Goal: Information Seeking & Learning: Find specific fact

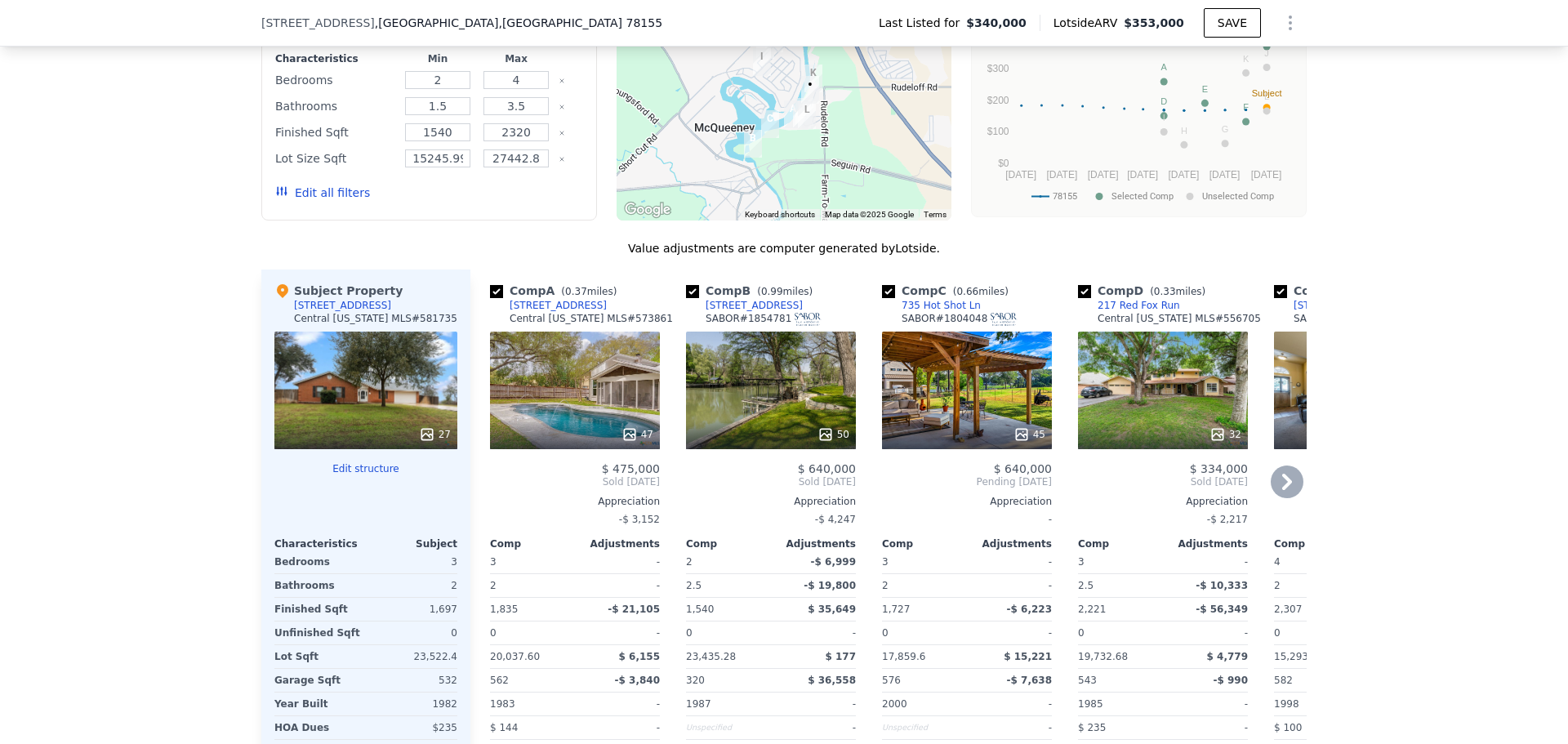
scroll to position [1464, 0]
click at [1008, 428] on div "45" at bounding box center [966, 389] width 169 height 117
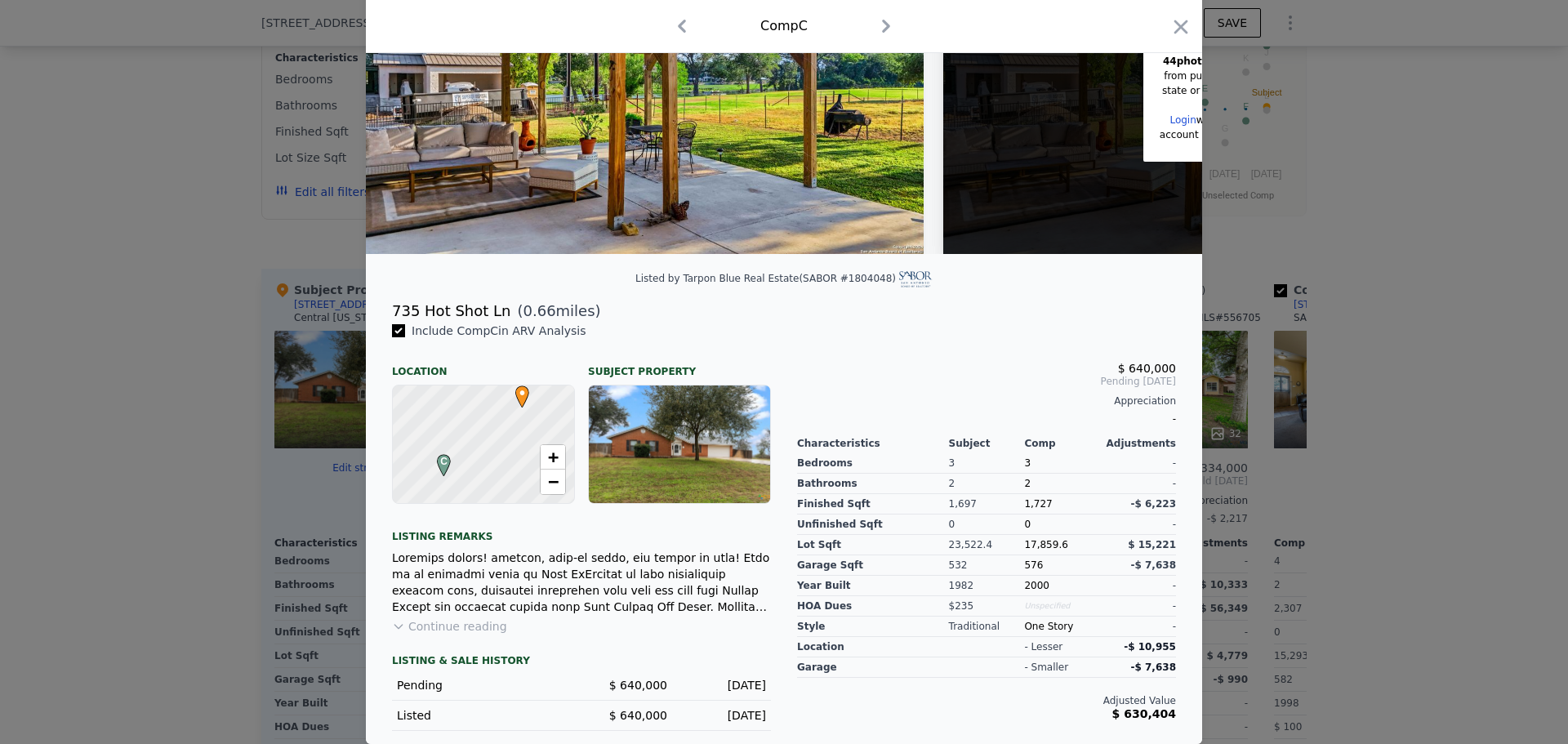
scroll to position [177, 0]
click at [1177, 20] on icon "button" at bounding box center [1180, 27] width 23 height 23
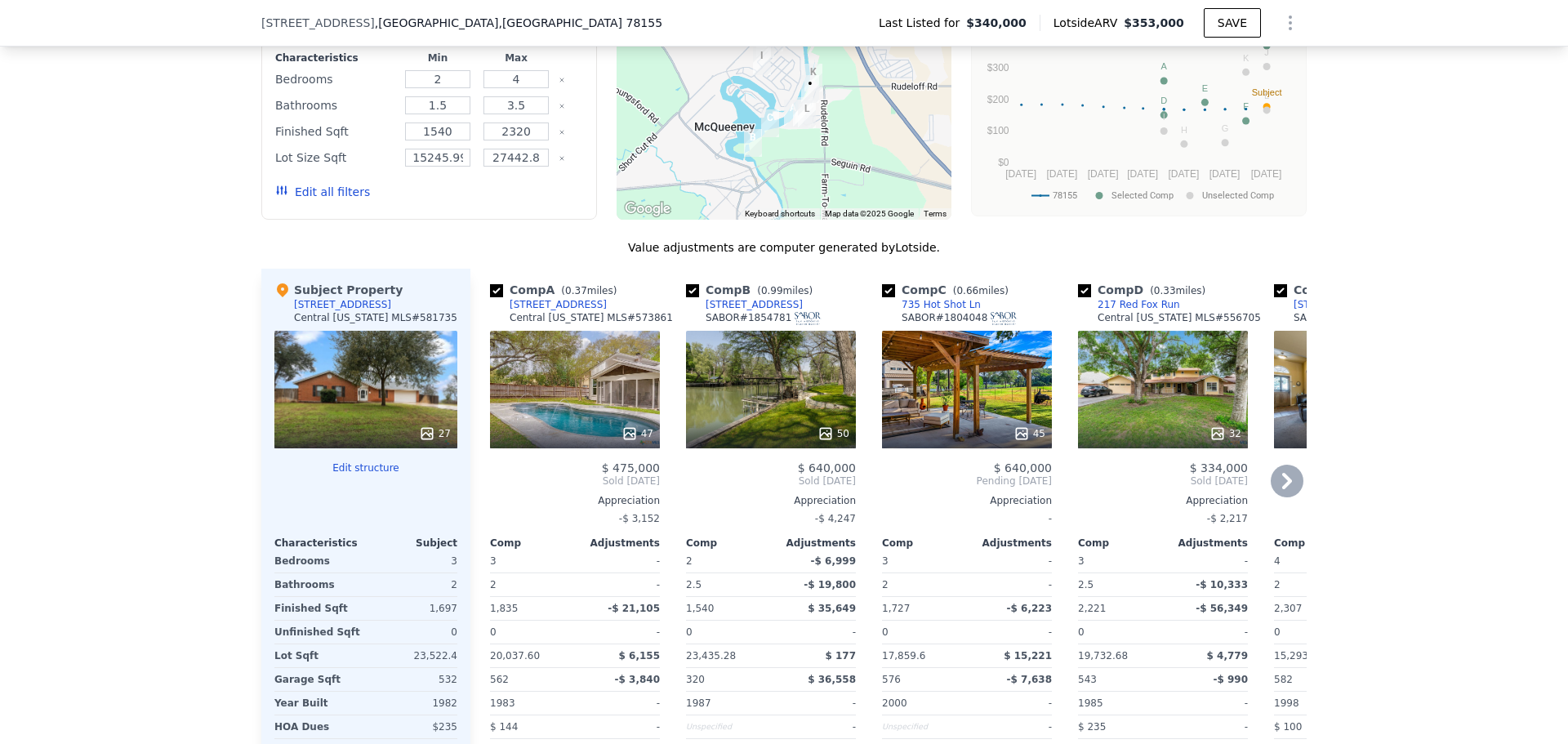
click at [952, 325] on div "SABOR # 1804048" at bounding box center [959, 318] width 116 height 14
copy div "1804048"
click at [754, 325] on div "SABOR # 1854781" at bounding box center [763, 318] width 116 height 14
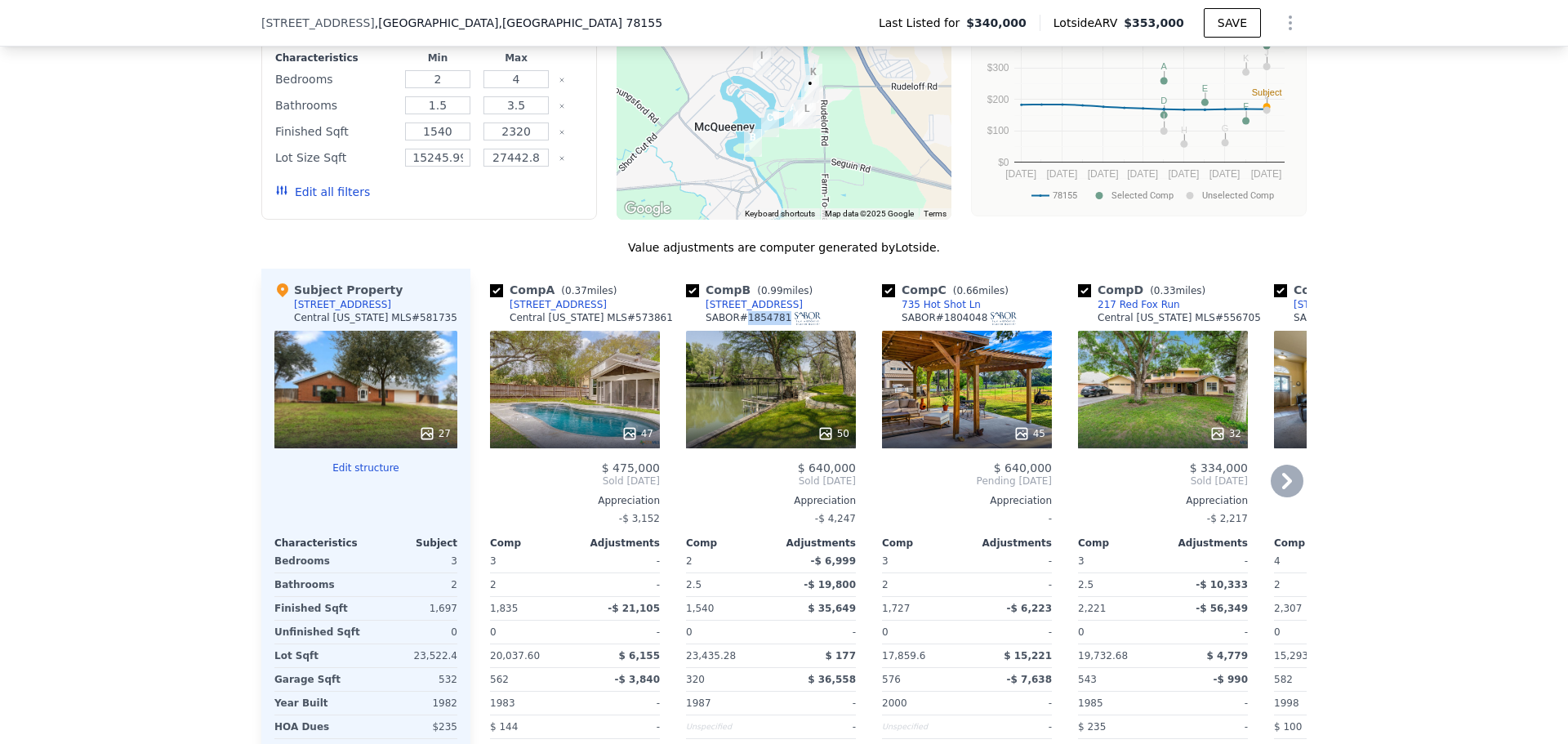
copy div "1854781"
click at [1271, 494] on icon at bounding box center [1287, 481] width 33 height 33
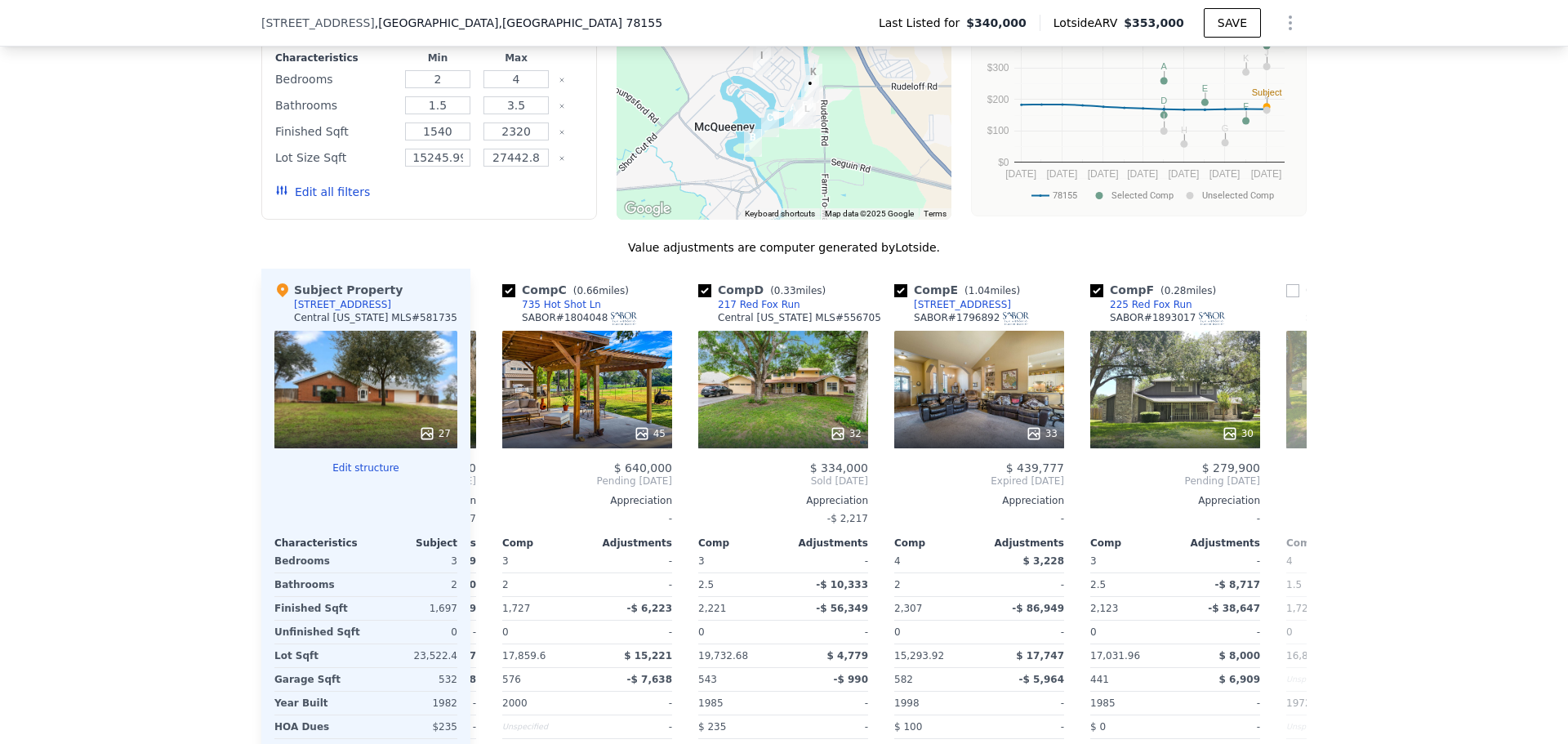
scroll to position [0, 392]
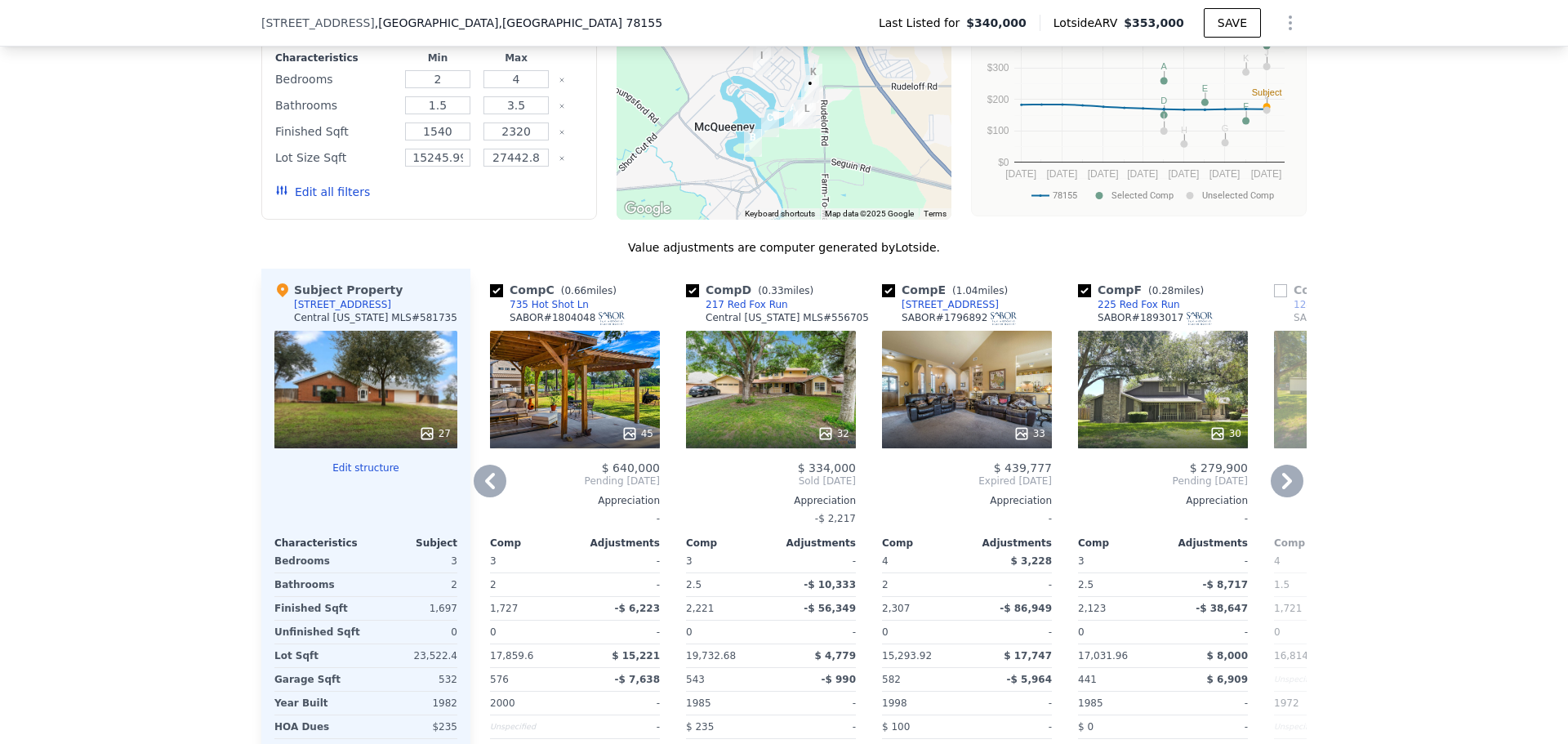
click at [489, 492] on icon at bounding box center [490, 481] width 33 height 33
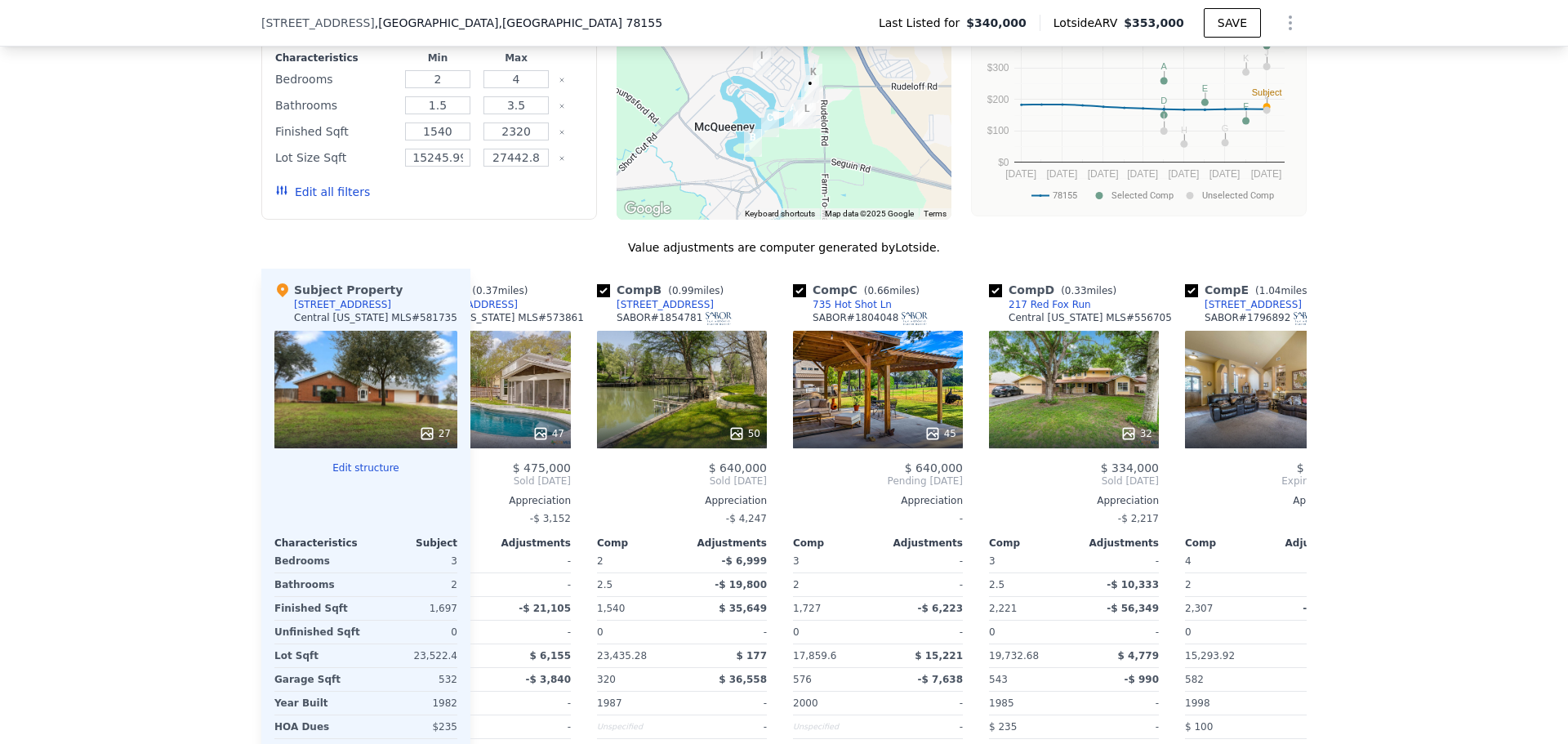
scroll to position [0, 0]
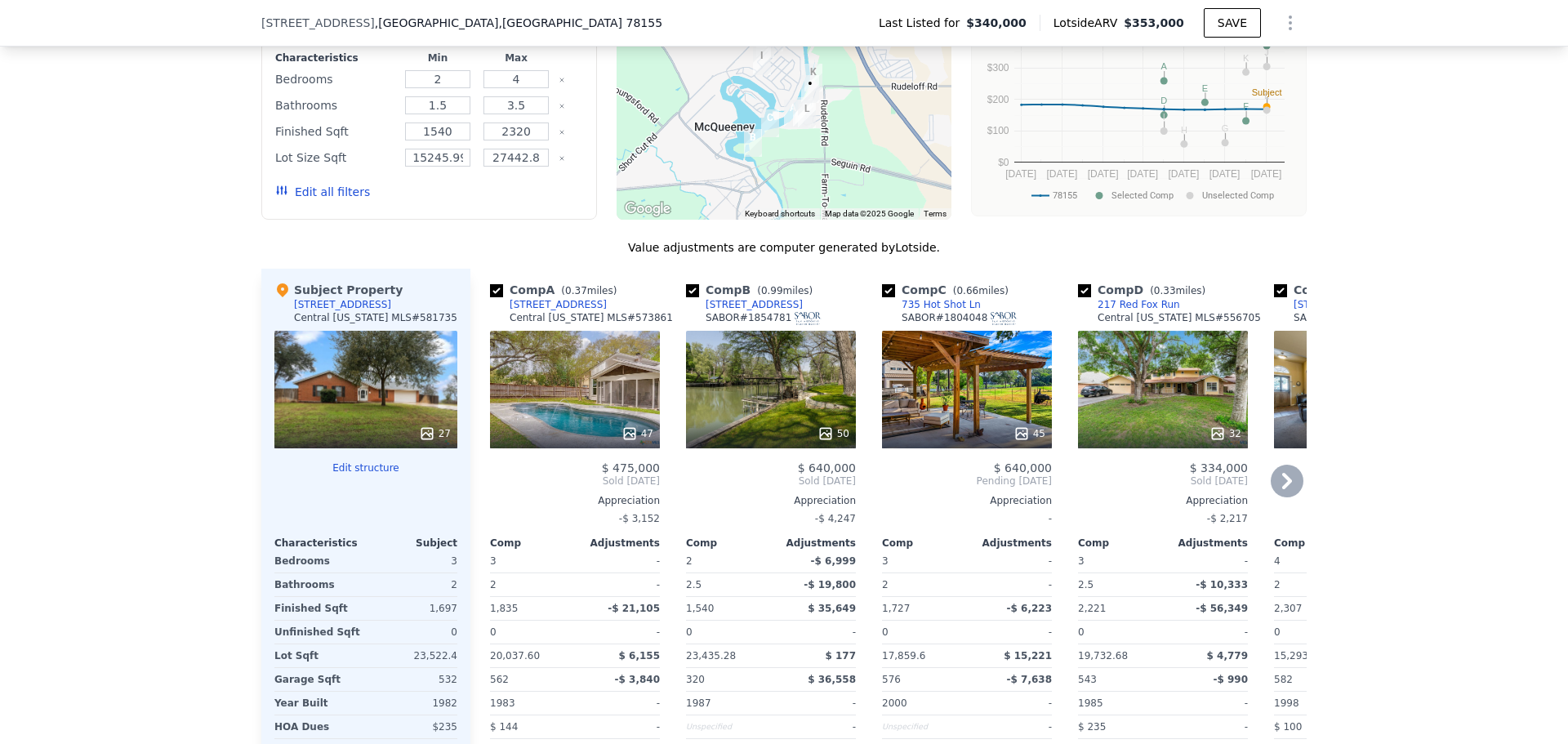
click at [797, 407] on div "50" at bounding box center [770, 389] width 169 height 117
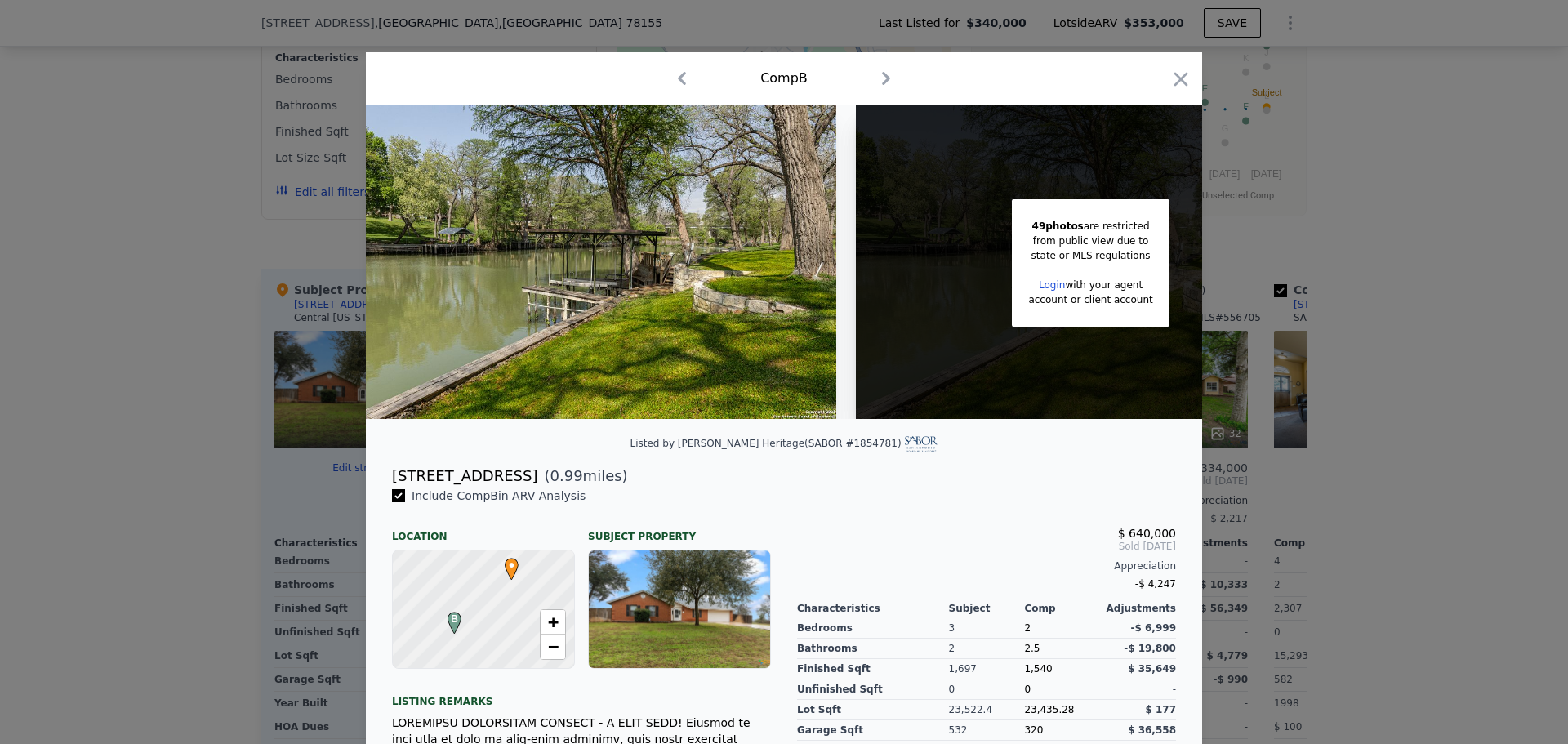
click at [633, 283] on img at bounding box center [601, 262] width 470 height 314
click at [1173, 86] on icon "button" at bounding box center [1180, 79] width 23 height 23
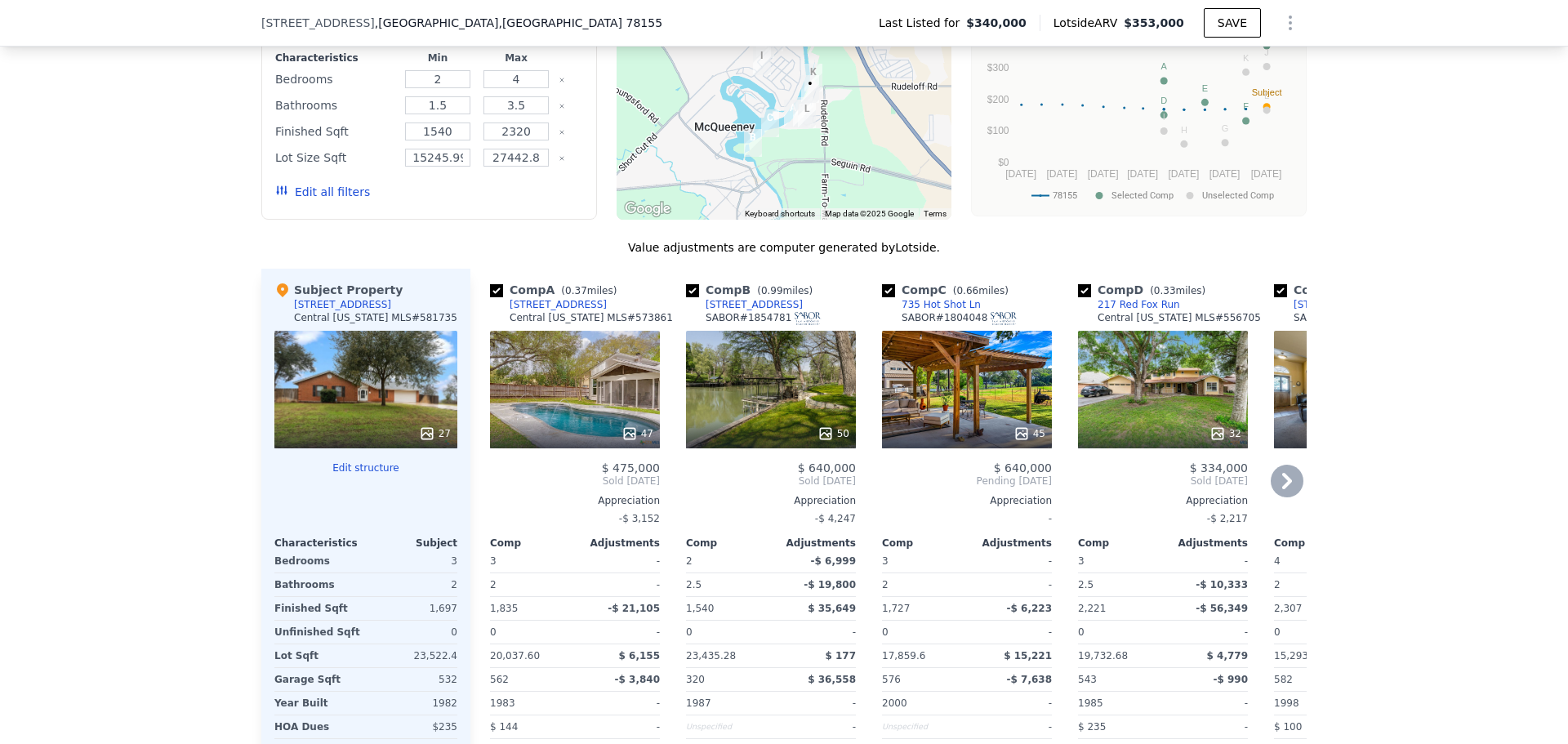
click at [1192, 324] on div "Central [US_STATE] MLS # 556705" at bounding box center [1179, 317] width 163 height 13
copy div "556705"
click at [1282, 489] on icon at bounding box center [1286, 481] width 10 height 17
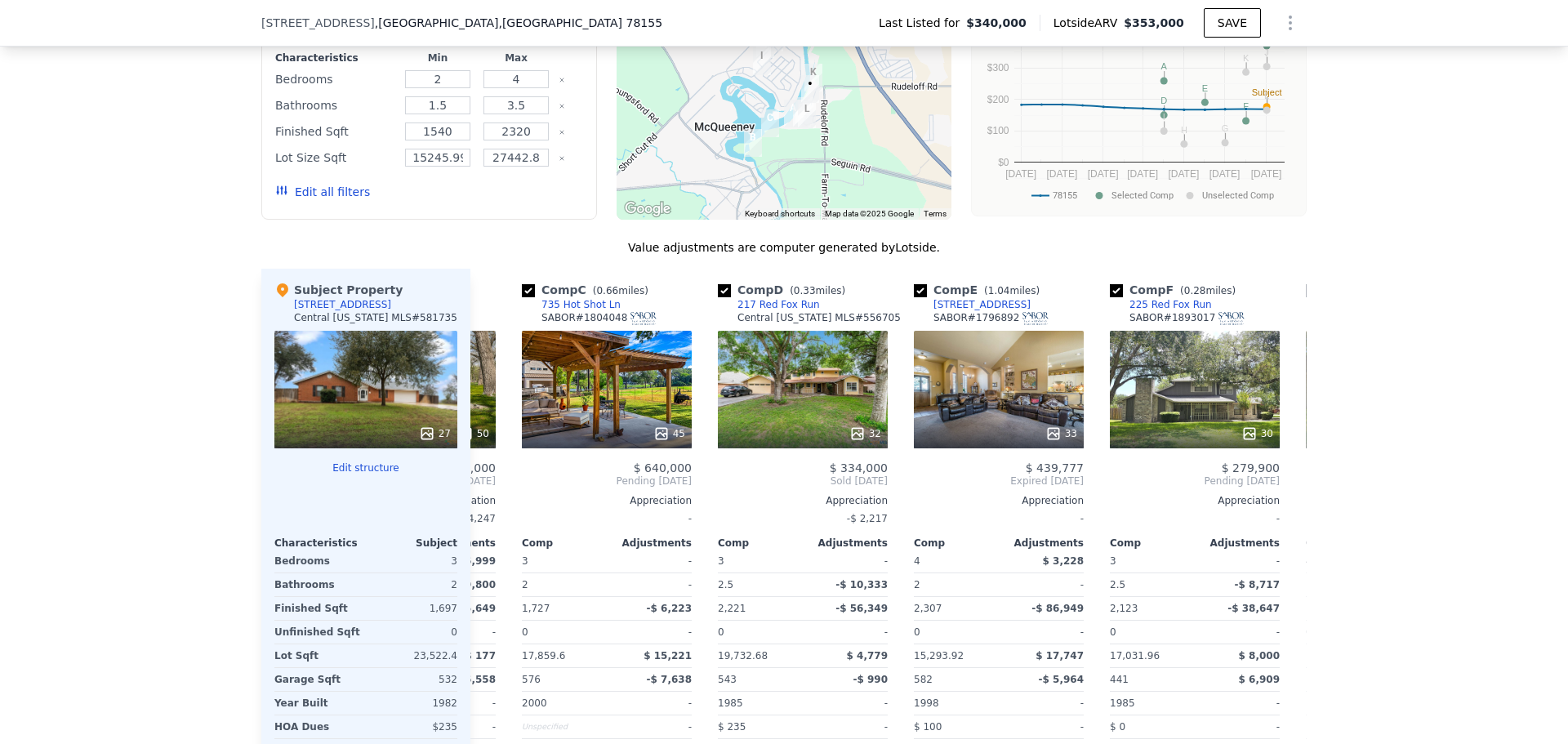
scroll to position [0, 392]
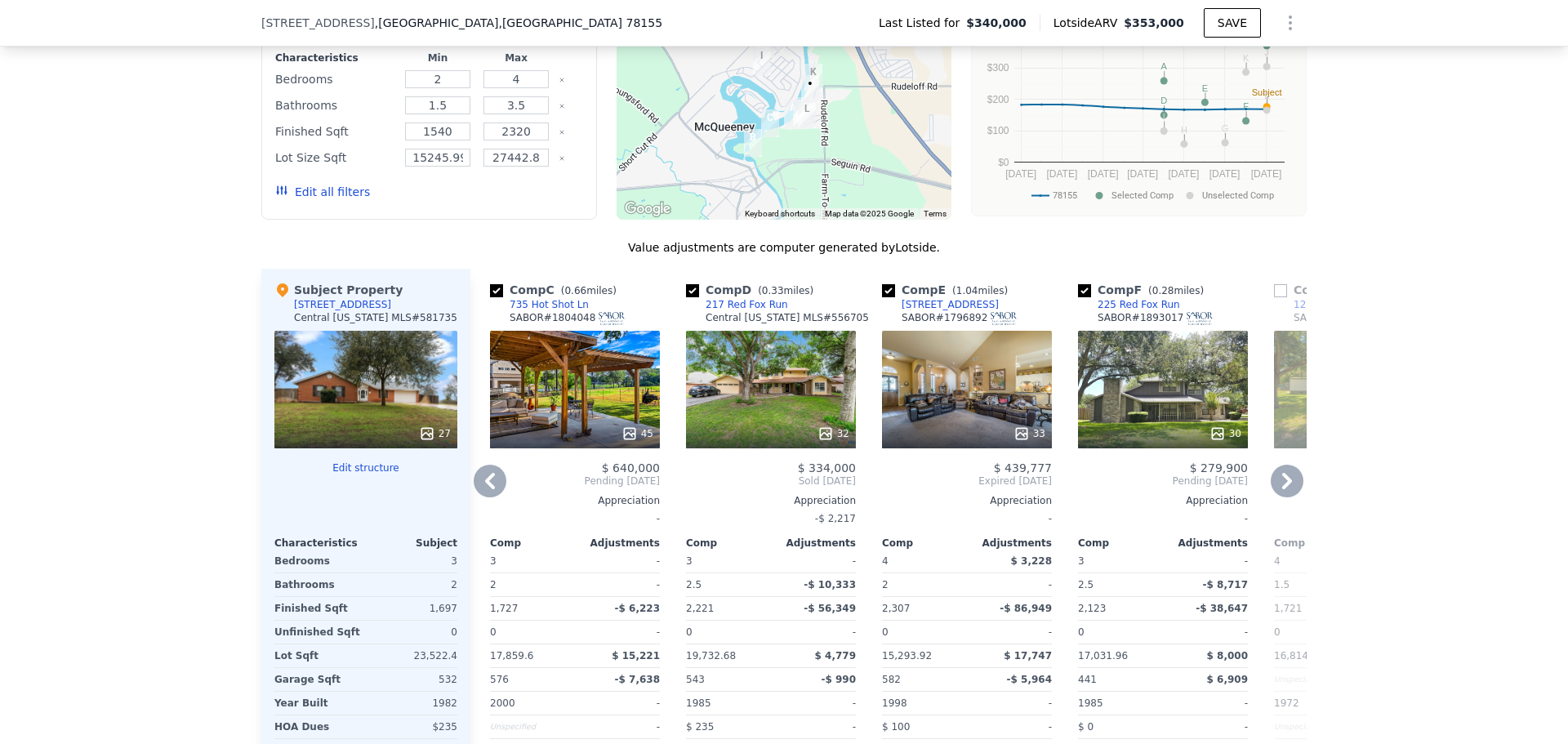
click at [1282, 488] on icon at bounding box center [1286, 481] width 10 height 17
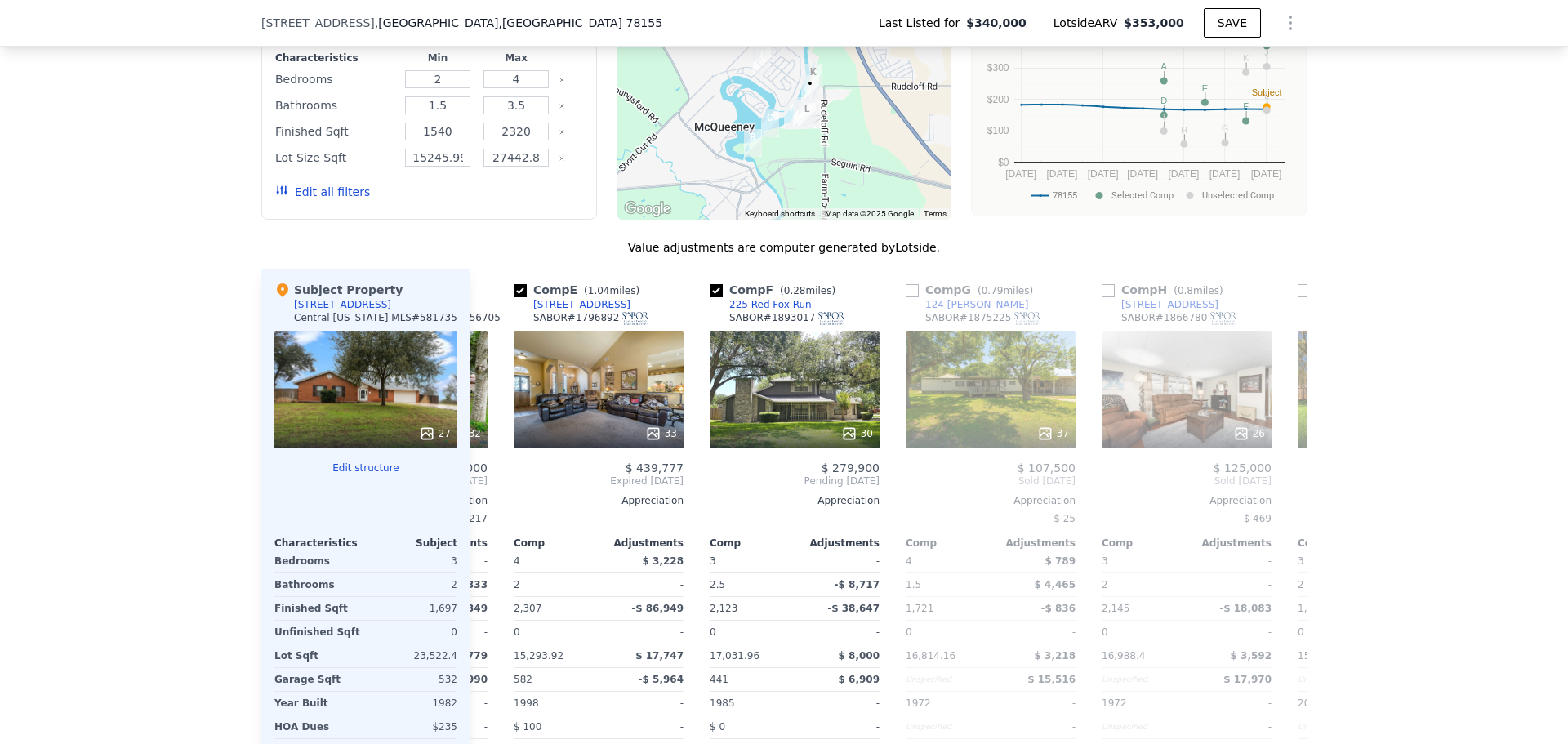
scroll to position [0, 784]
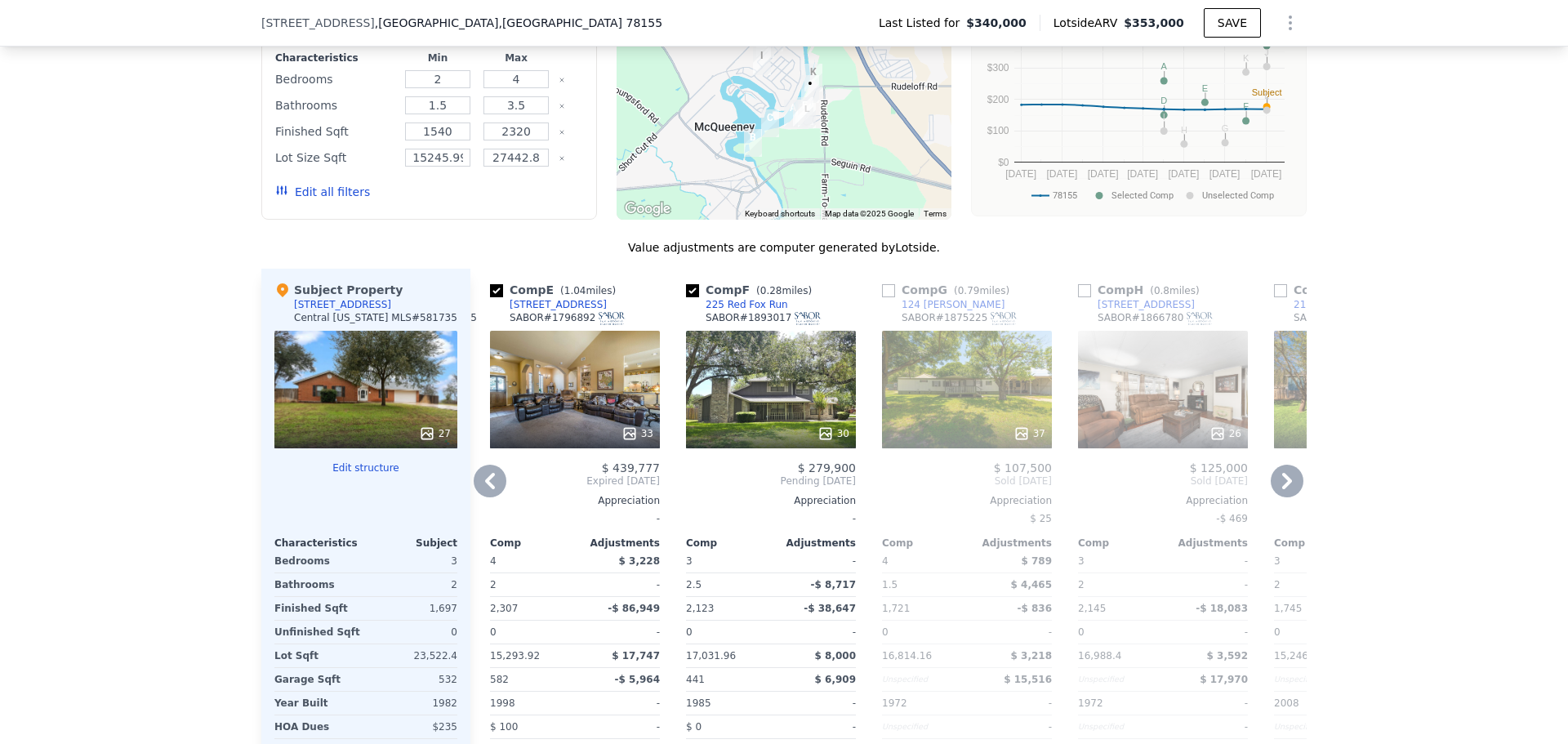
click at [477, 494] on icon at bounding box center [490, 481] width 33 height 33
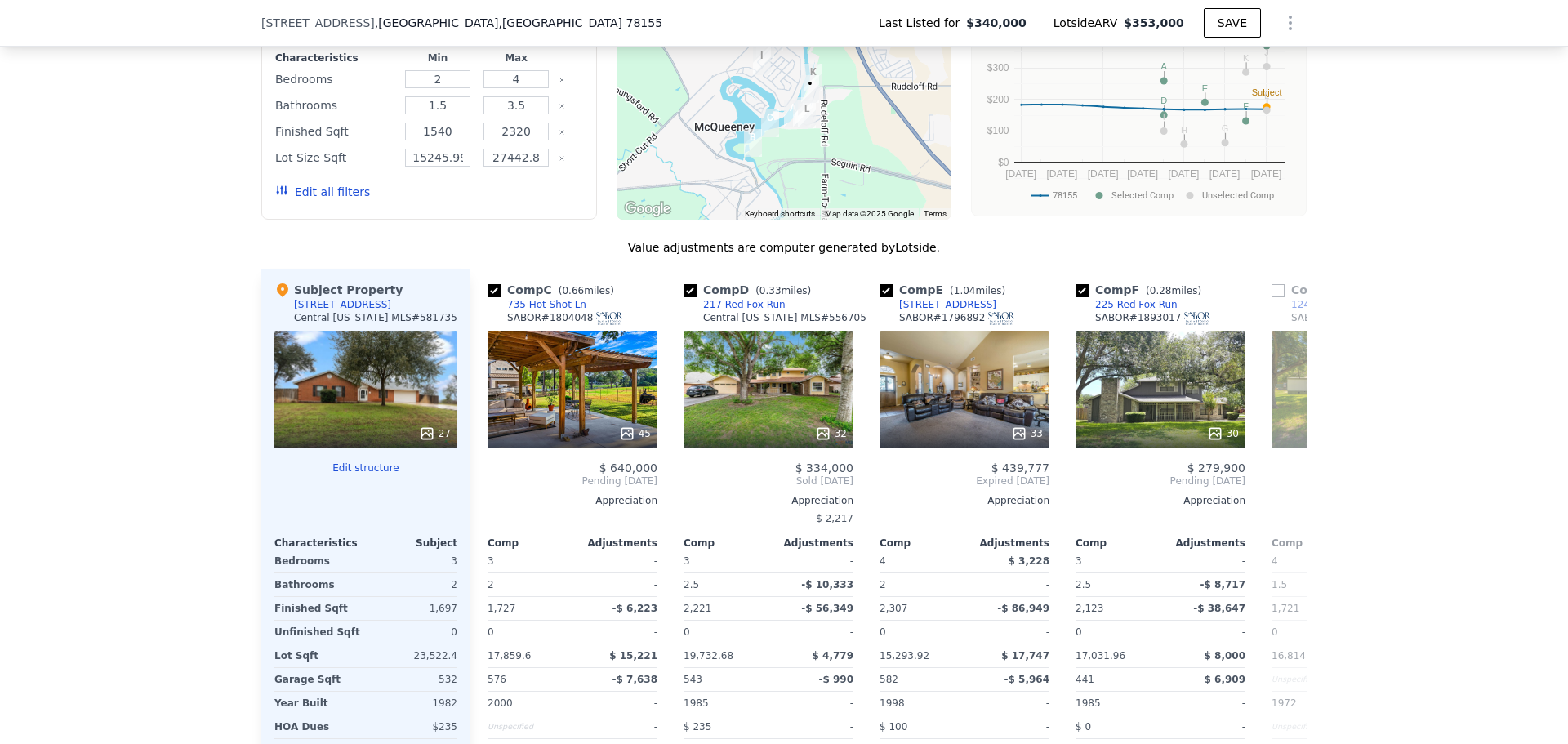
scroll to position [0, 392]
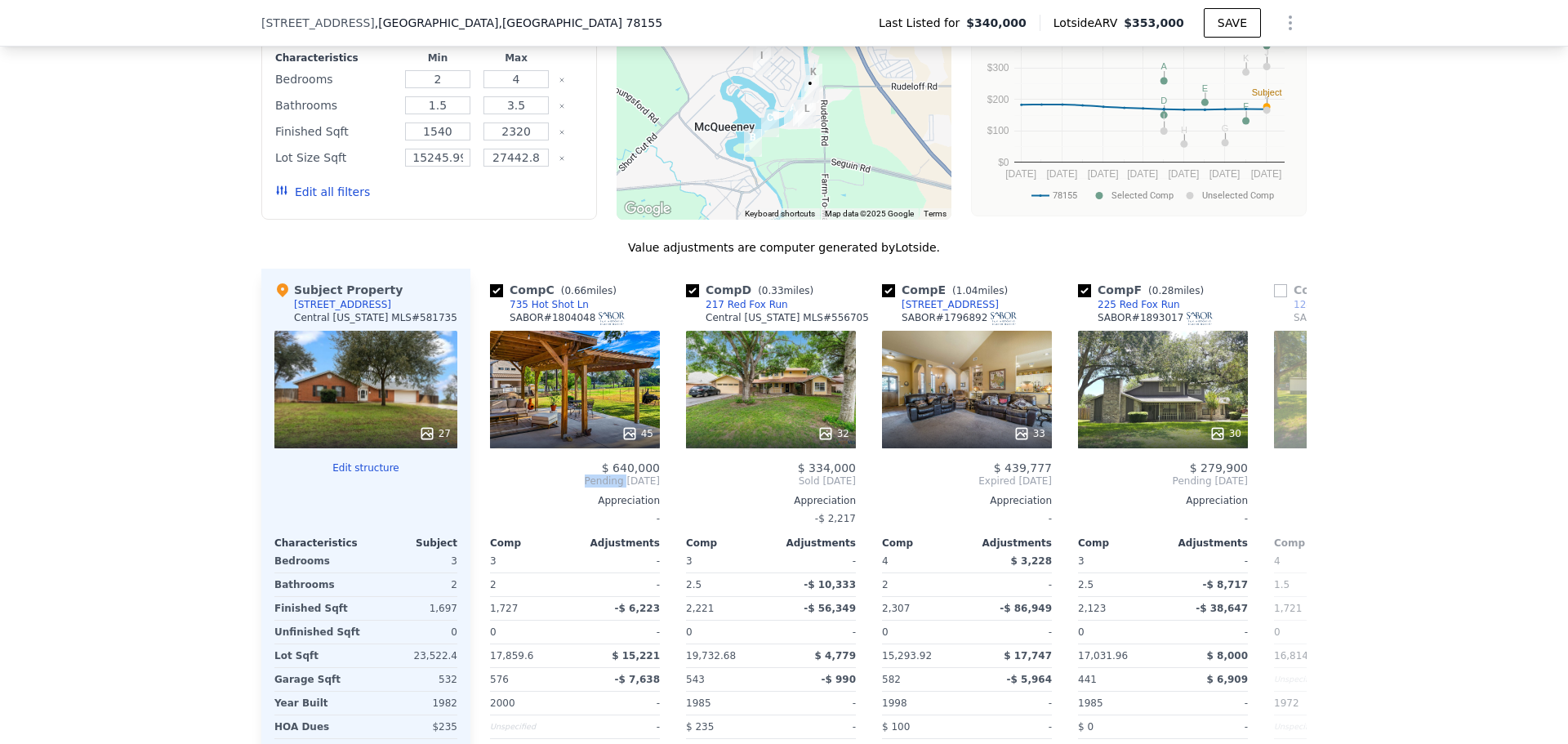
click at [483, 494] on div "Comp C ( 0.66 miles) 735 Hot Shot Ln SABOR # 1804048 45 $ 640,000 Pending [DATE…" at bounding box center [575, 542] width 183 height 548
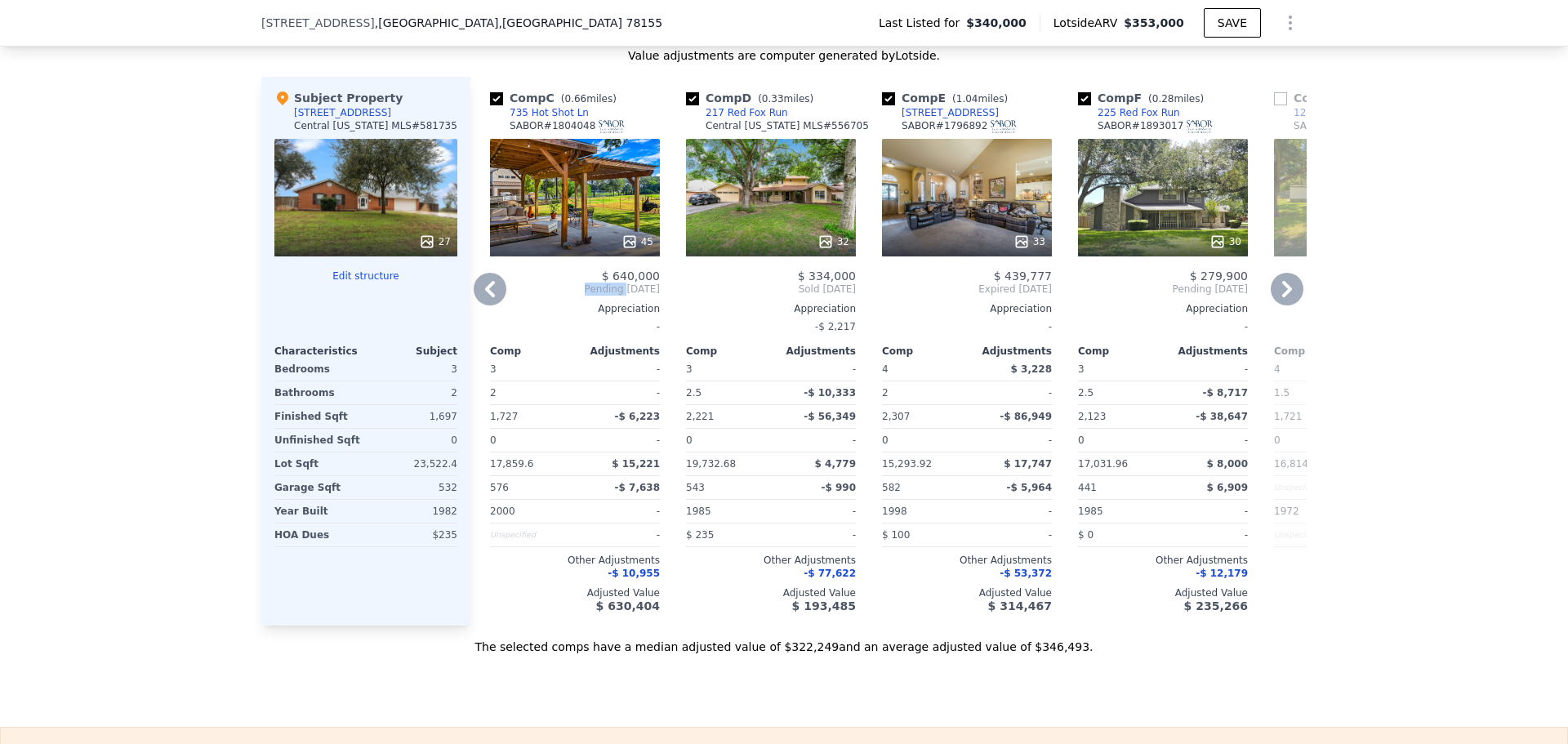
scroll to position [1464, 0]
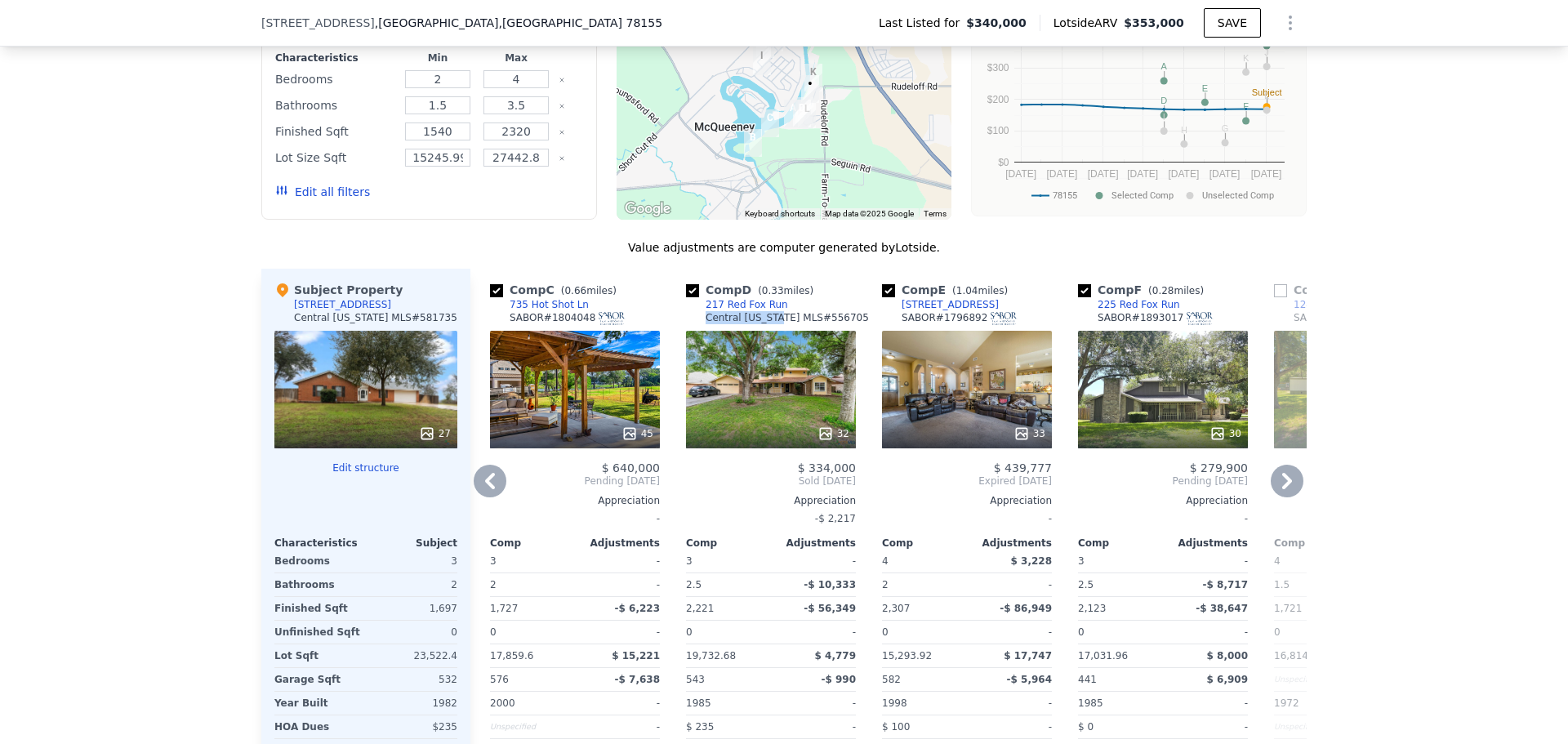
drag, startPoint x: 702, startPoint y: 330, endPoint x: 765, endPoint y: 329, distance: 63.0
click at [765, 324] on div "Central [US_STATE] MLS # 556705" at bounding box center [787, 317] width 163 height 13
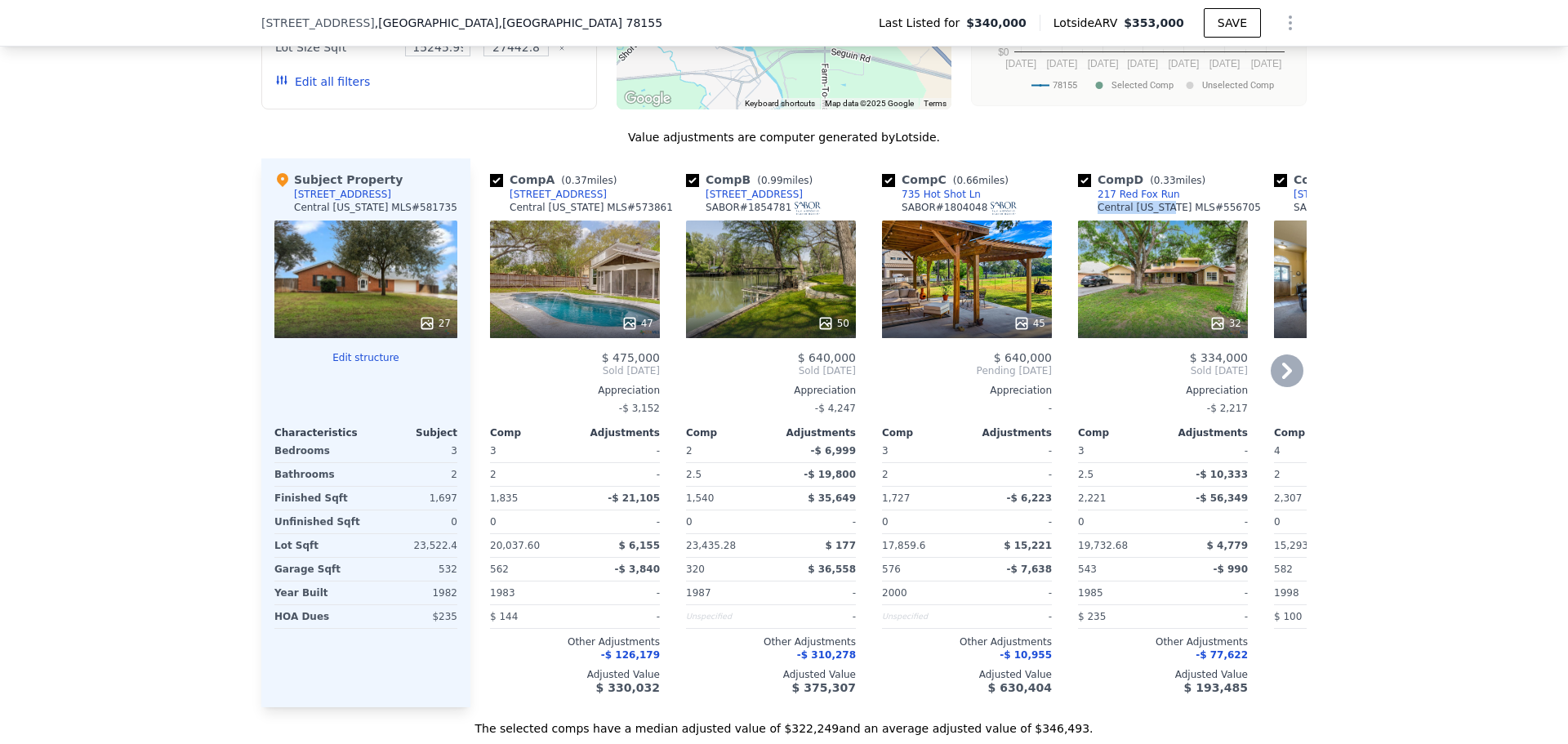
scroll to position [1545, 0]
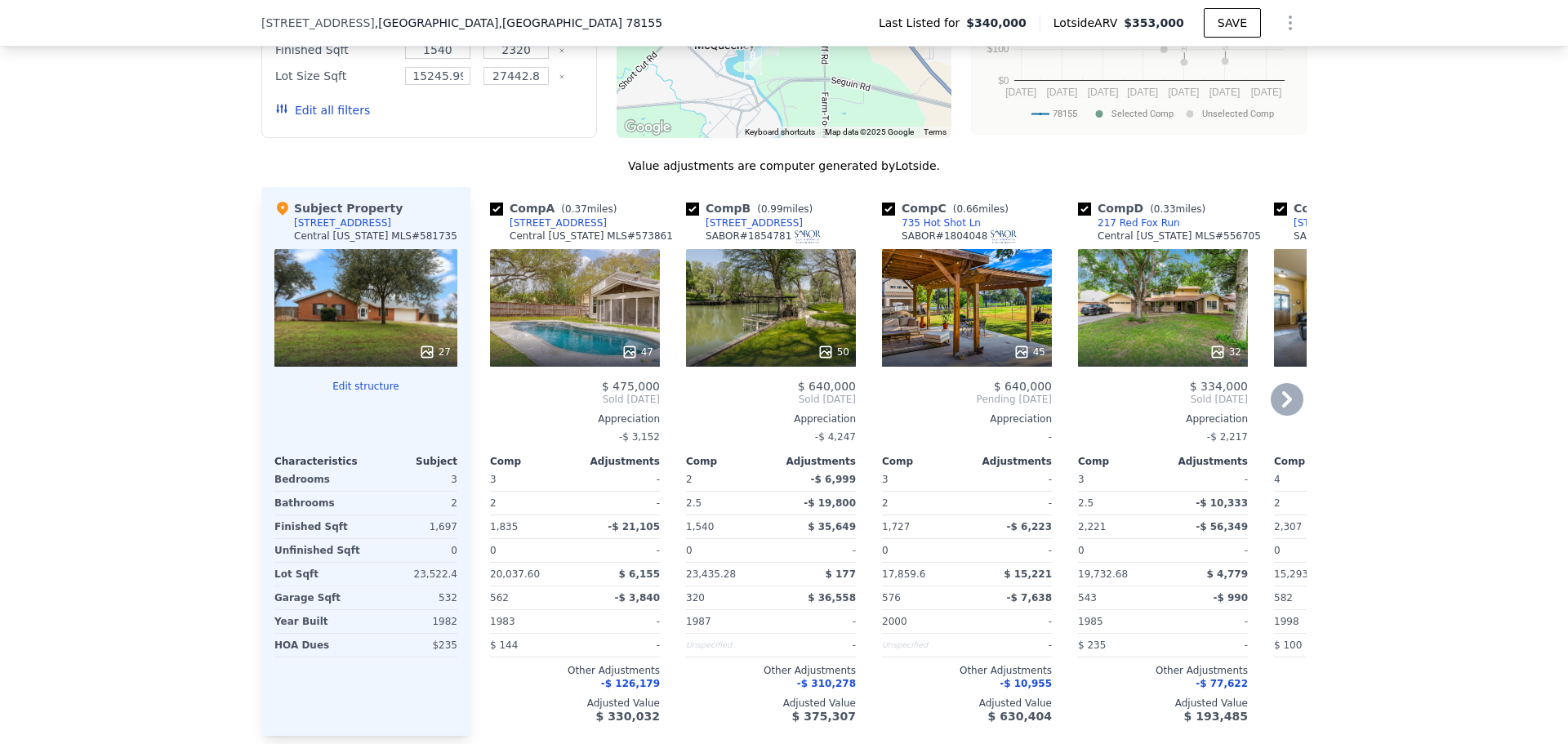
click at [626, 315] on div "47" at bounding box center [575, 307] width 169 height 117
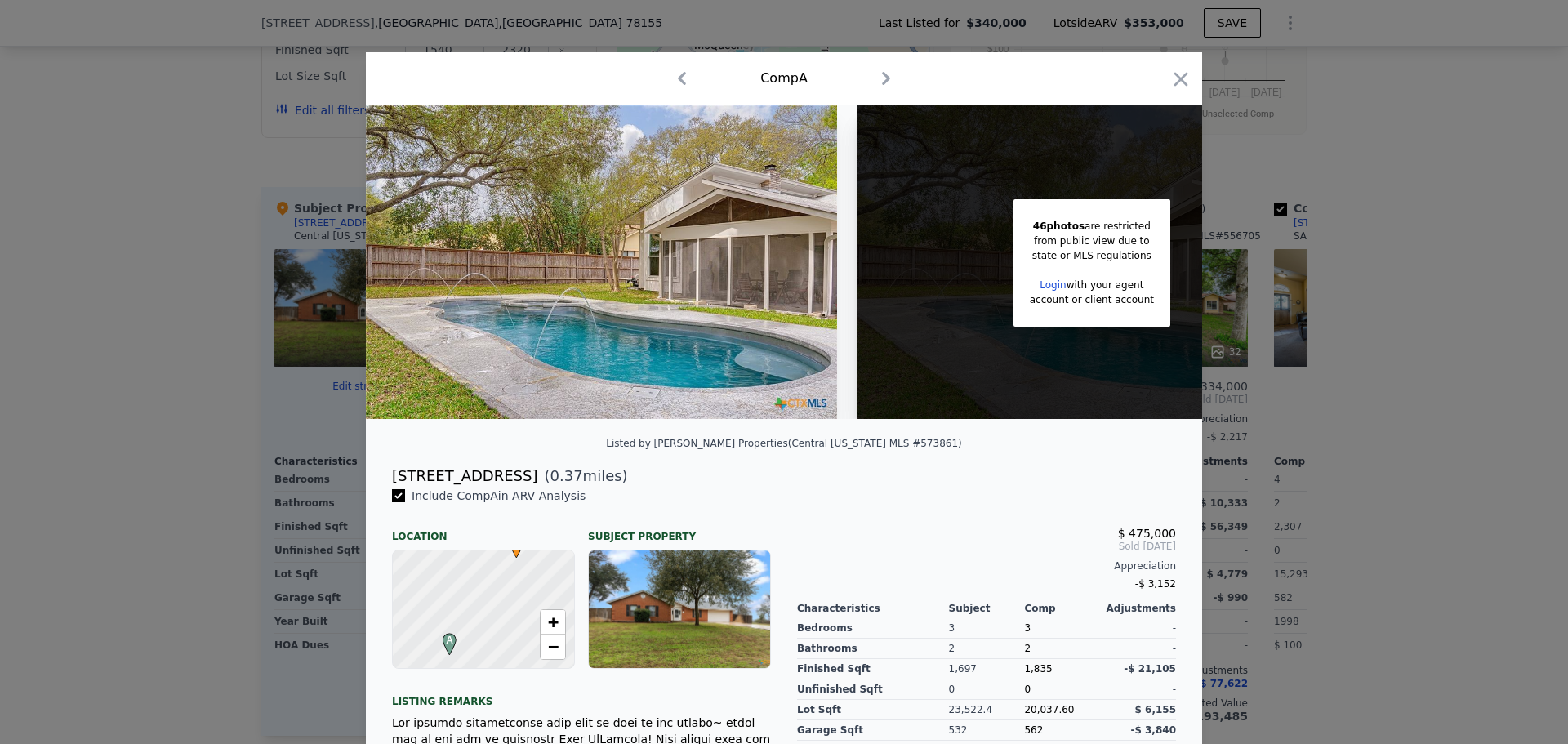
click at [696, 340] on img at bounding box center [601, 262] width 471 height 314
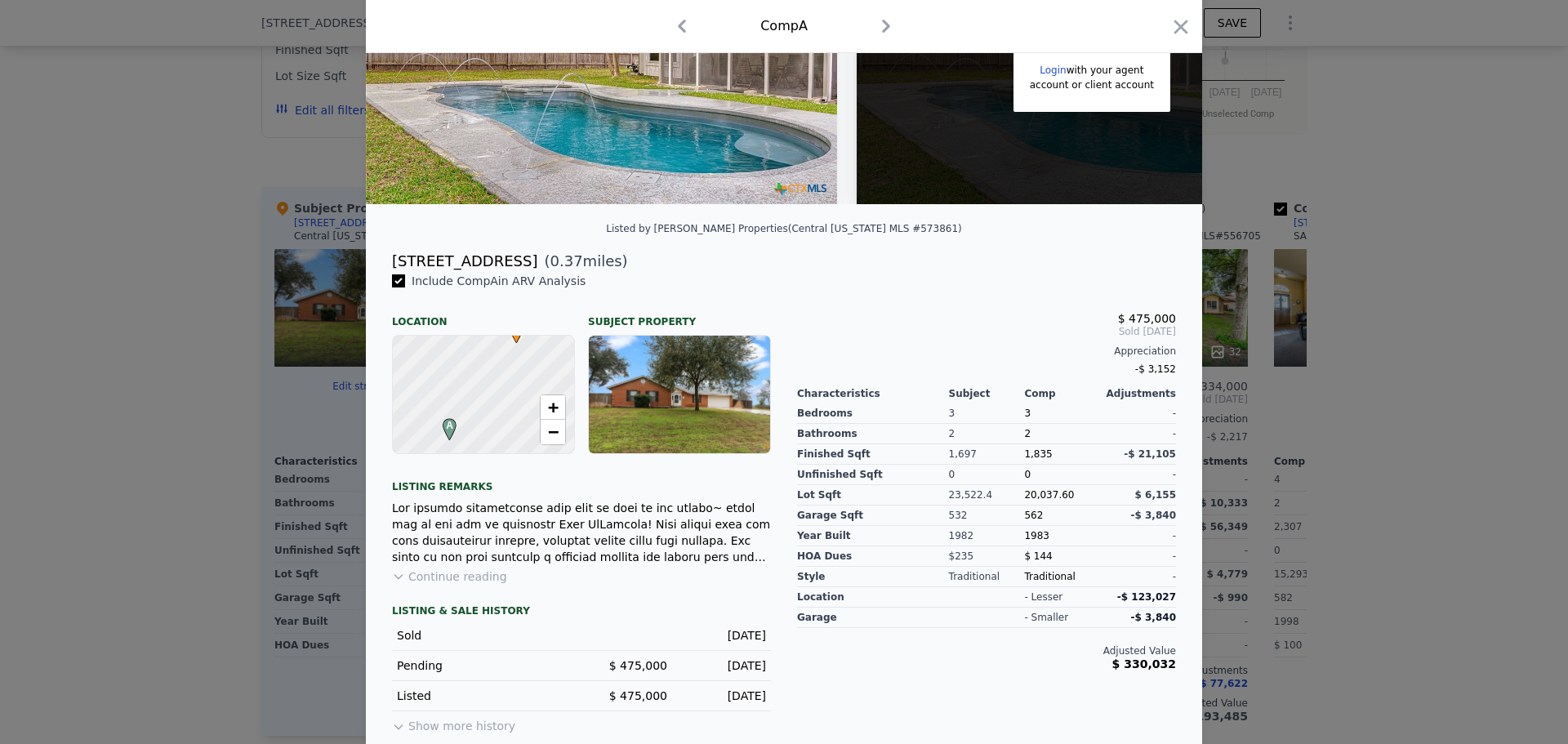
scroll to position [232, 0]
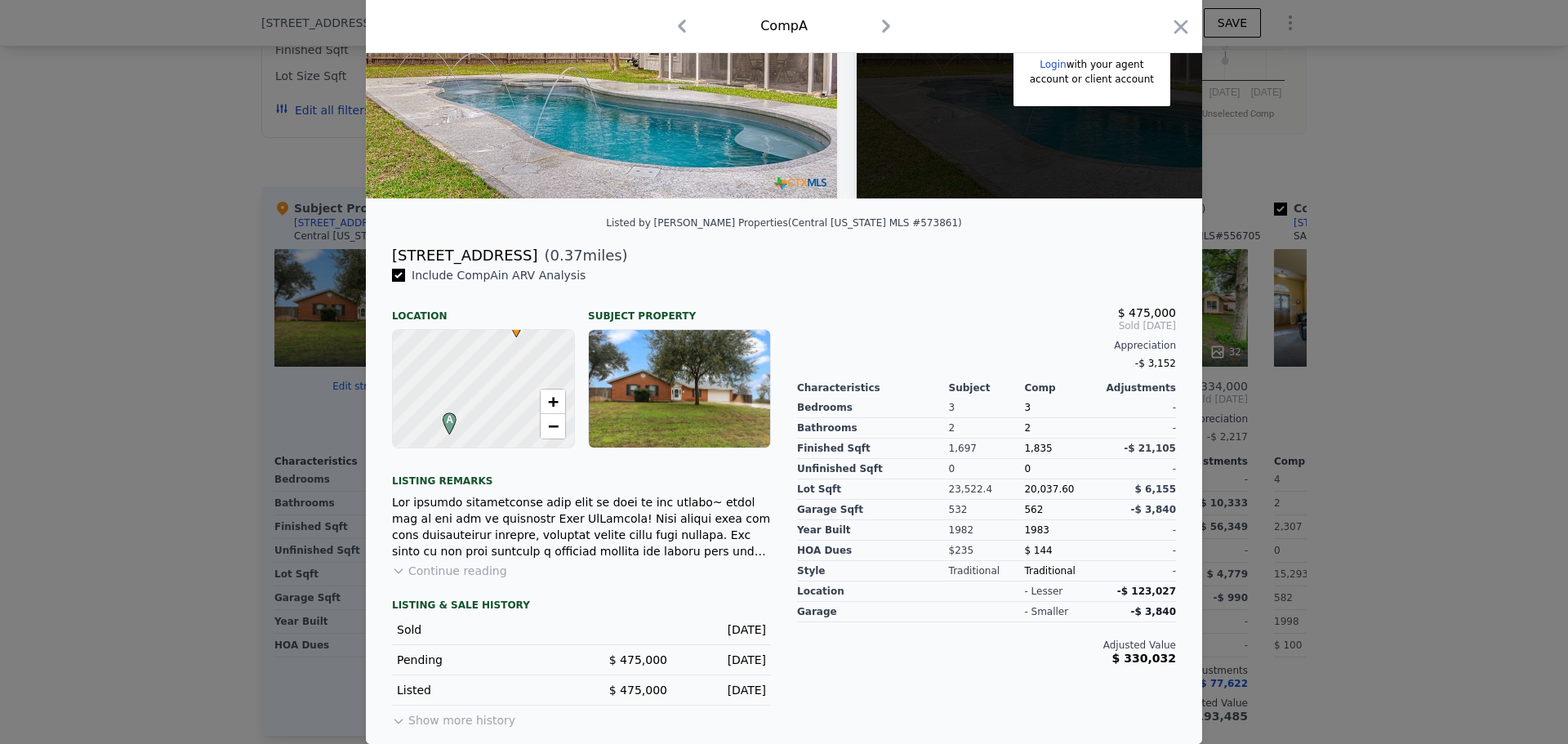
click at [1245, 464] on div at bounding box center [784, 372] width 1568 height 744
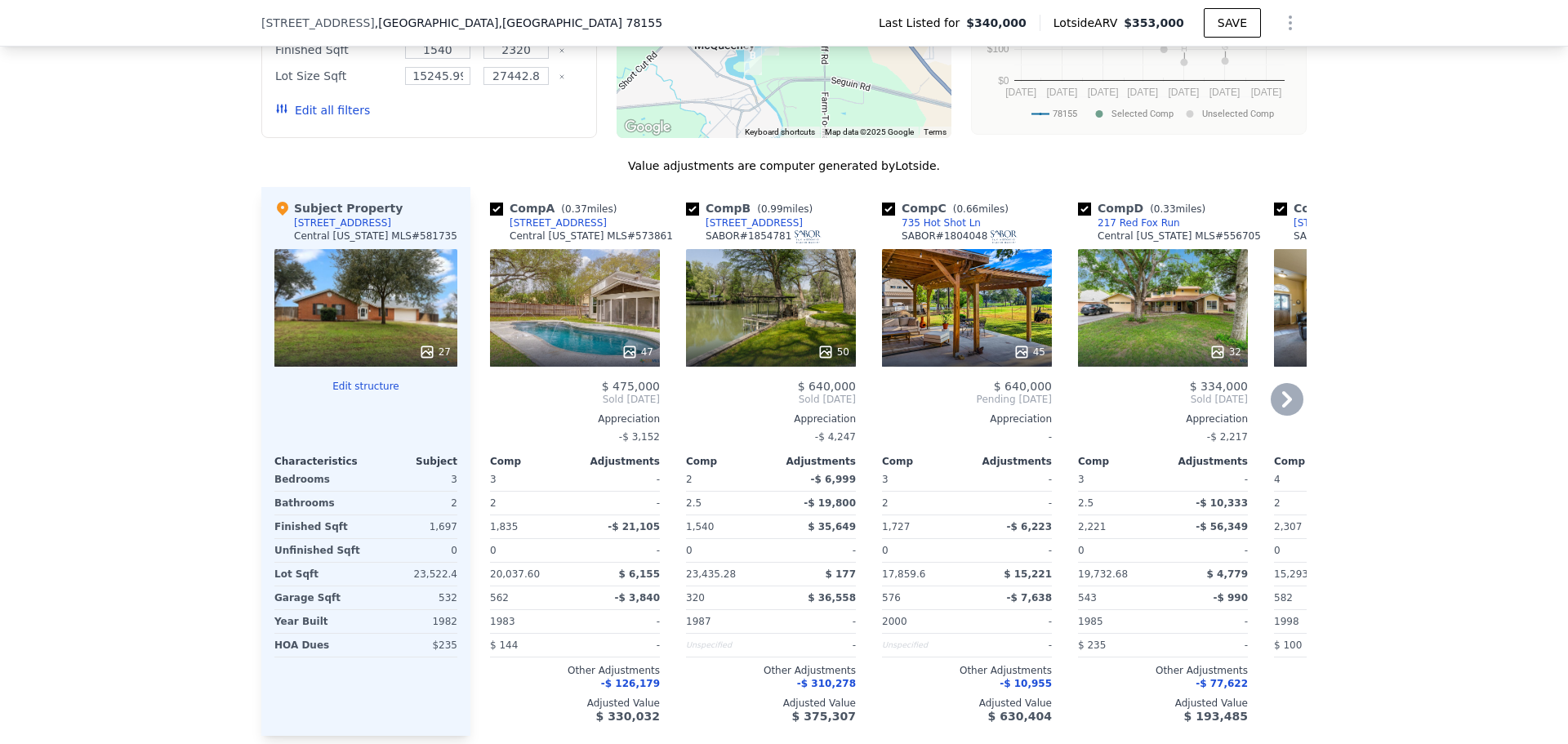
click at [605, 242] on div "Central [US_STATE] MLS # 573861" at bounding box center [591, 236] width 163 height 13
copy div "573861"
